Goal: Complete application form: Complete application form

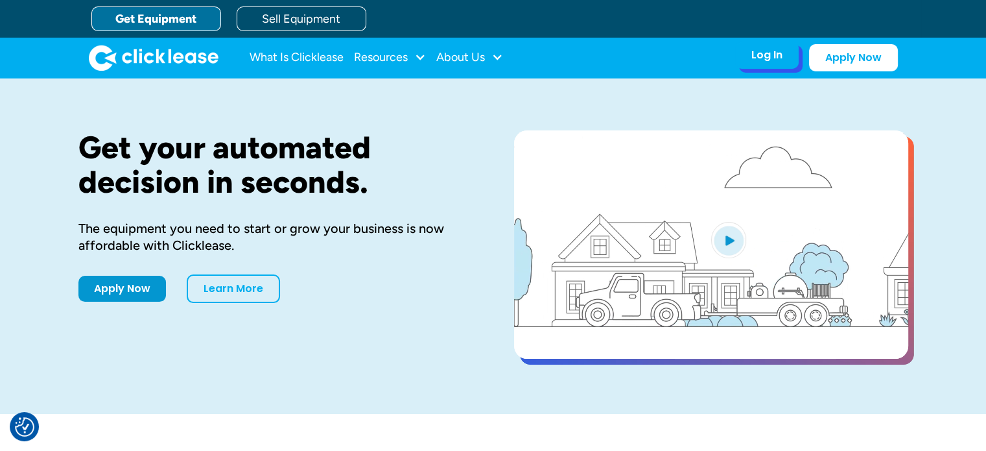
click at [777, 66] on div "Log In Account login I use Clicklease to get my equipment Partner Portal I offe…" at bounding box center [767, 54] width 64 height 27
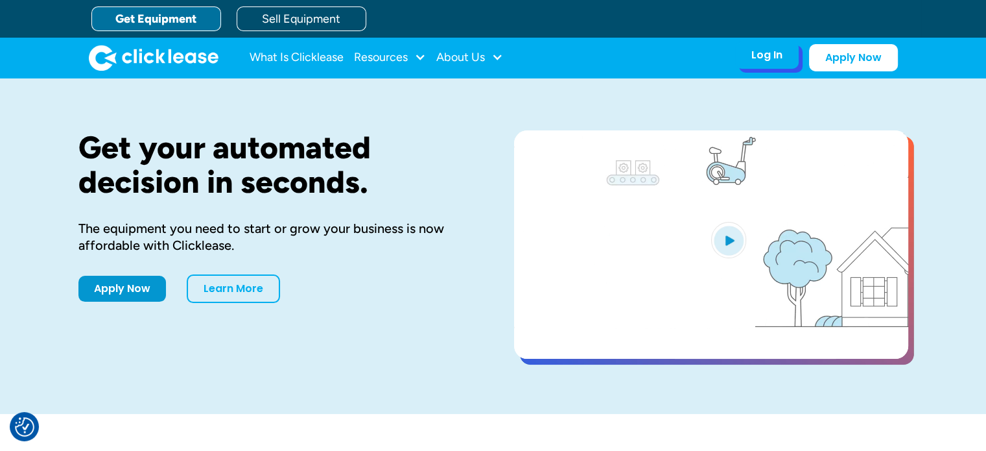
click at [768, 49] on div "Log In" at bounding box center [766, 55] width 31 height 13
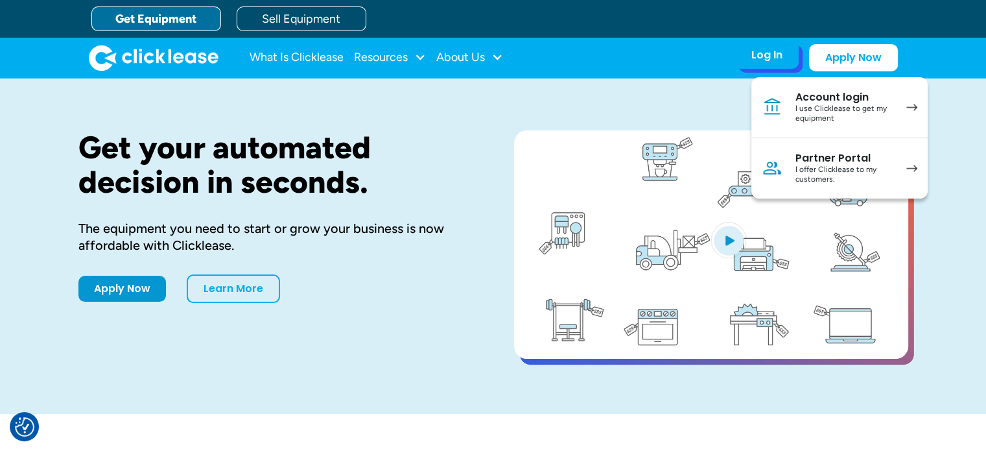
click at [820, 110] on div "I use Clicklease to get my equipment" at bounding box center [844, 114] width 98 height 20
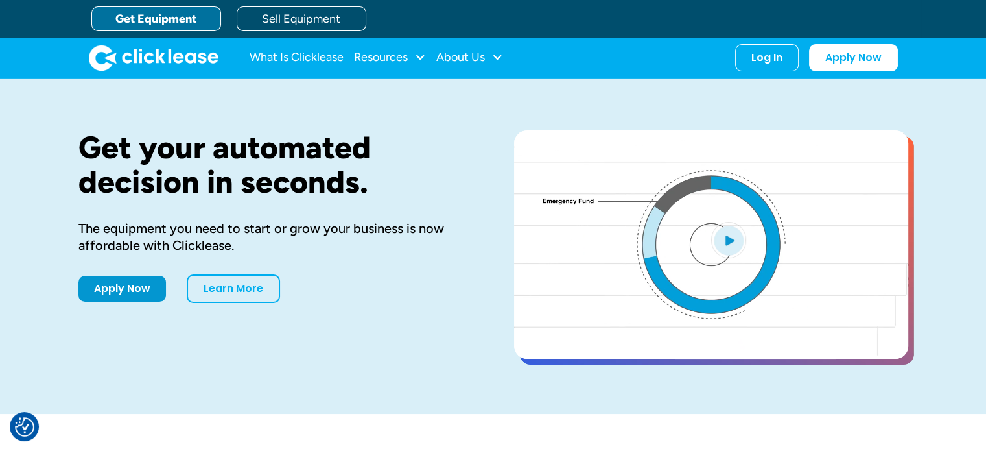
click at [135, 24] on link "Get Equipment" at bounding box center [156, 18] width 130 height 25
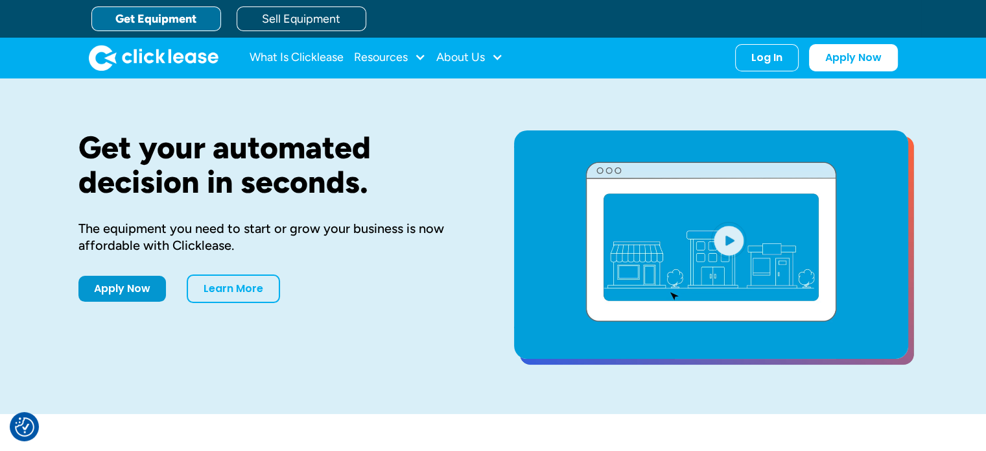
click at [145, 23] on link "Get Equipment" at bounding box center [156, 18] width 130 height 25
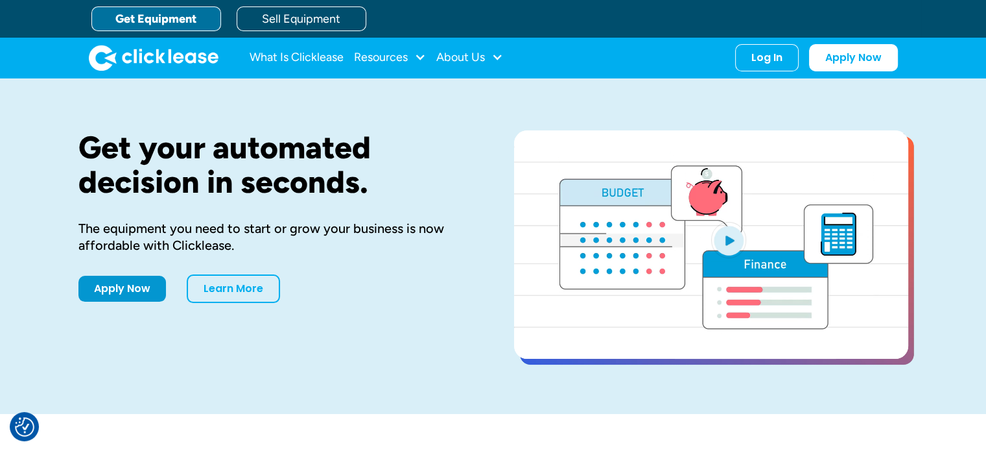
click at [145, 23] on link "Get Equipment" at bounding box center [156, 18] width 130 height 25
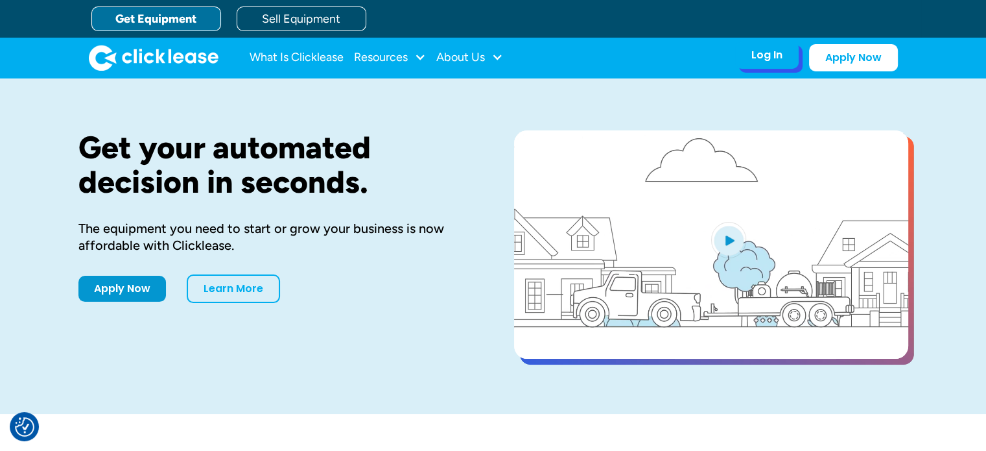
click at [766, 54] on div "Log In" at bounding box center [766, 55] width 31 height 13
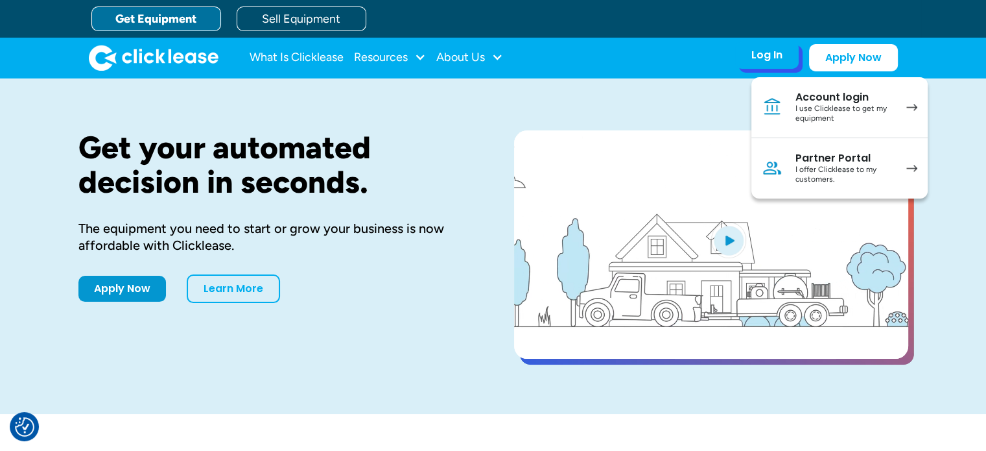
click at [805, 106] on div "I use Clicklease to get my equipment" at bounding box center [844, 114] width 98 height 20
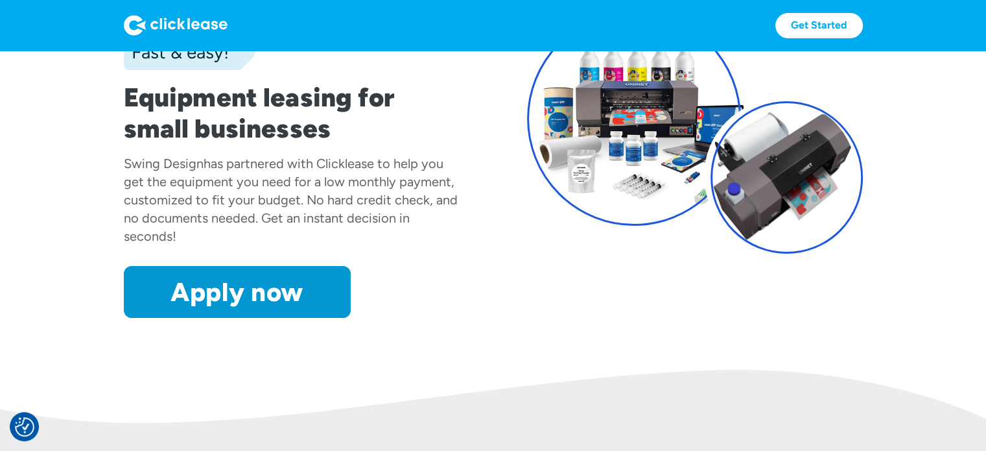
scroll to position [130, 0]
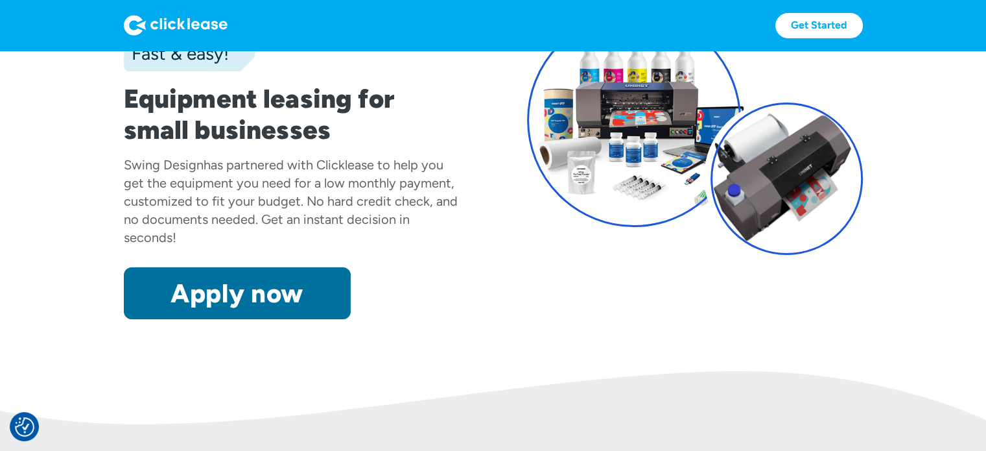
click at [300, 292] on link "Apply now" at bounding box center [237, 293] width 227 height 52
